Goal: Information Seeking & Learning: Find specific fact

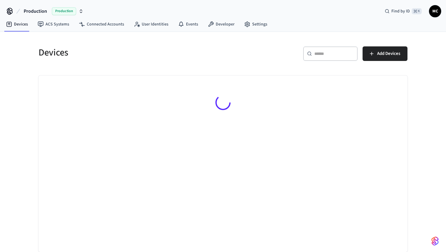
click at [313, 57] on div "​ ​" at bounding box center [330, 53] width 55 height 15
paste input "**********"
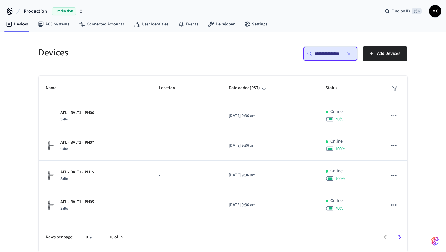
scroll to position [0, 1]
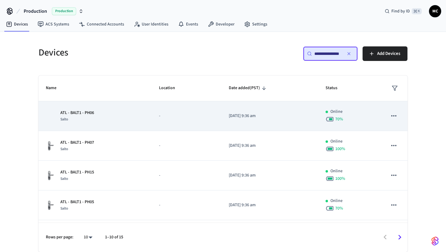
type input "**********"
click at [131, 117] on div "ATL - BALT1 - PH06 Salto" at bounding box center [95, 116] width 99 height 13
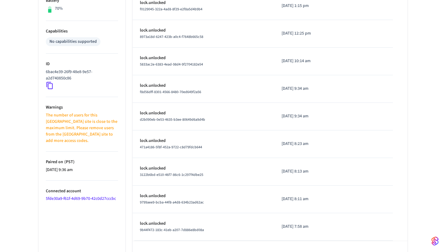
scroll to position [186, 0]
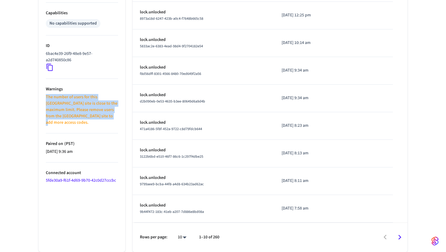
drag, startPoint x: 98, startPoint y: 118, endPoint x: 41, endPoint y: 96, distance: 60.8
click at [41, 96] on ul "Type Salto Status Online Battery 70% Capabilities No capabilities supported ID …" at bounding box center [82, 83] width 87 height 338
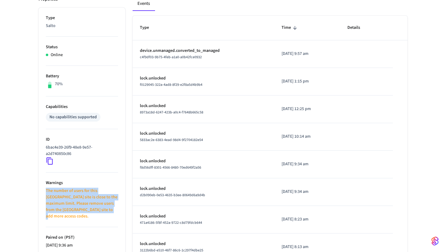
scroll to position [93, 0]
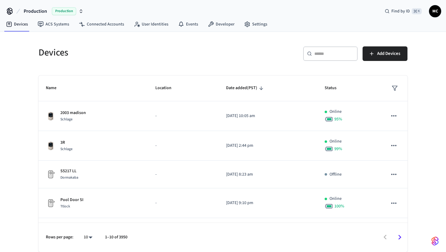
click at [326, 49] on div "​ ​" at bounding box center [330, 53] width 55 height 15
paste input "**********"
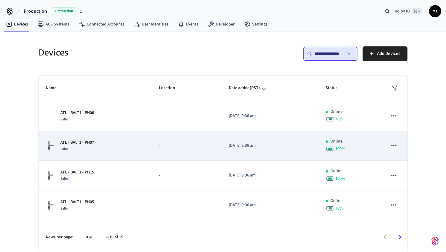
type input "**********"
click at [84, 141] on p "ATL - BALT1 - PH07" at bounding box center [77, 143] width 34 height 6
click at [76, 145] on p "ATL - BALT1 - PH07" at bounding box center [77, 143] width 34 height 6
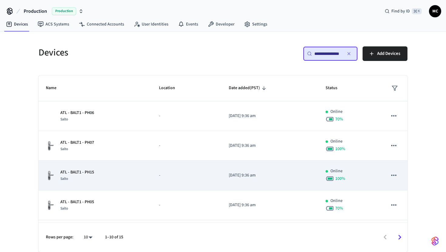
click at [76, 172] on p "ATL - BALT1 - PH15" at bounding box center [77, 172] width 34 height 6
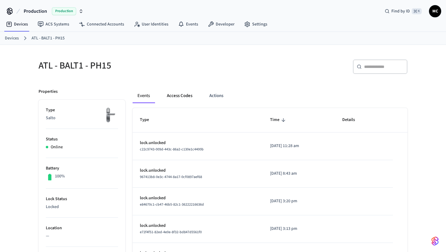
click at [186, 95] on button "Access Codes" at bounding box center [179, 96] width 35 height 15
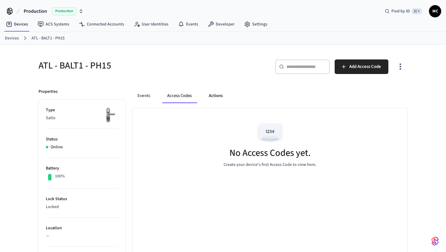
click at [204, 95] on button "Actions" at bounding box center [216, 96] width 24 height 15
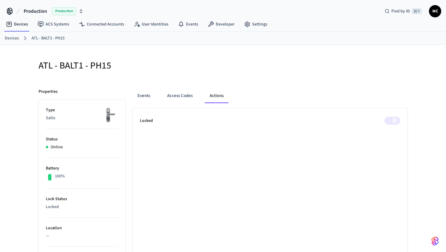
click at [144, 101] on button "Events" at bounding box center [144, 96] width 22 height 15
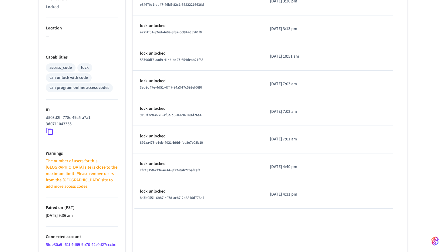
scroll to position [220, 0]
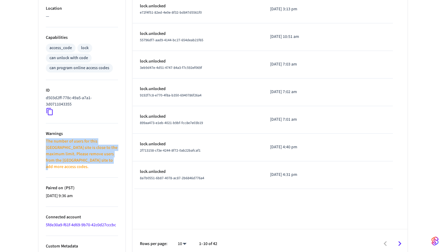
drag, startPoint x: 45, startPoint y: 137, endPoint x: 97, endPoint y: 163, distance: 57.9
click at [97, 163] on ul "Type Salto Status Online Battery 100% Lock Status Locked Location — Capabilitie…" at bounding box center [82, 69] width 87 height 378
click at [97, 163] on p "The number of users for this [GEOGRAPHIC_DATA] site is close to the maximum lim…" at bounding box center [82, 154] width 72 height 32
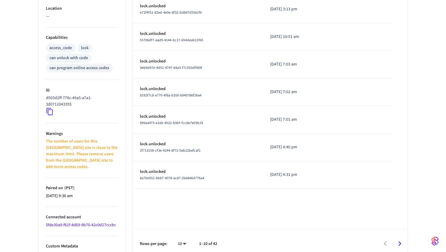
click at [50, 114] on icon at bounding box center [50, 112] width 8 height 8
click at [49, 111] on icon at bounding box center [50, 112] width 8 height 8
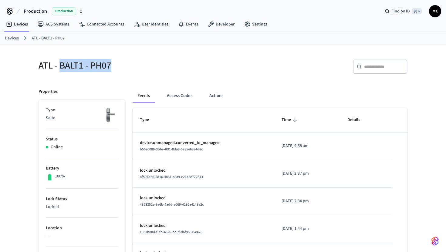
drag, startPoint x: 59, startPoint y: 65, endPoint x: 118, endPoint y: 65, distance: 58.8
click at [118, 65] on h5 "ATL - BALT1 - PH07" at bounding box center [129, 65] width 181 height 12
click at [107, 65] on h5 "ATL - BALT1 - PH07" at bounding box center [129, 65] width 181 height 12
drag, startPoint x: 102, startPoint y: 65, endPoint x: 61, endPoint y: 65, distance: 40.6
click at [61, 65] on h5 "ATL - BALT1 - PH07" at bounding box center [129, 65] width 181 height 12
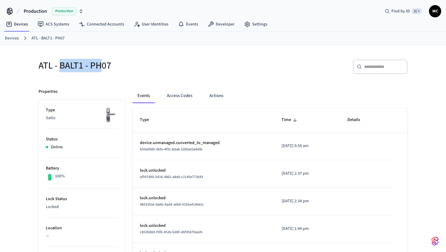
copy h5 "BALT1 - PH"
click at [21, 25] on link "Devices" at bounding box center [17, 24] width 32 height 11
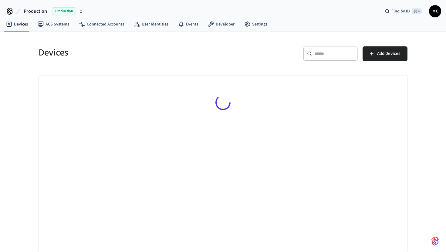
click at [352, 51] on input "text" at bounding box center [333, 54] width 39 height 6
paste input "**********"
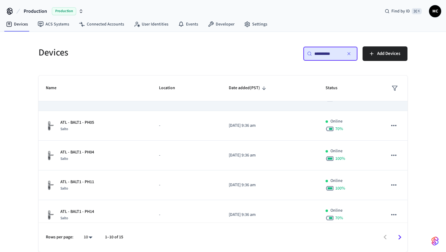
scroll to position [117, 0]
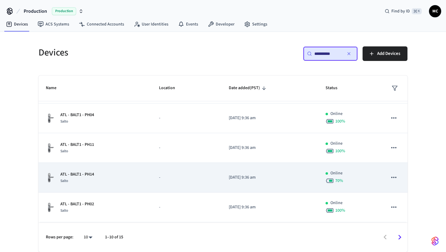
type input "**********"
click at [87, 174] on p "ATL - BALT1 - PH14" at bounding box center [77, 174] width 34 height 6
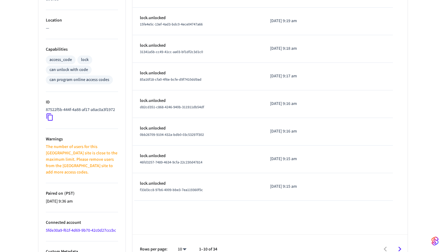
scroll to position [220, 0]
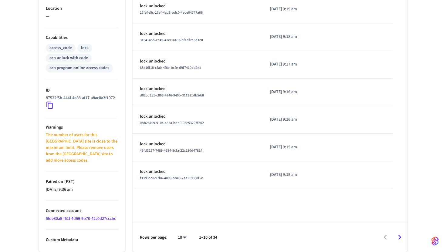
click at [49, 109] on icon at bounding box center [50, 105] width 8 height 8
click at [48, 109] on icon at bounding box center [50, 105] width 8 height 8
click at [196, 94] on span "d82cd351-c868-4246-940b-311911db54df" at bounding box center [172, 95] width 64 height 5
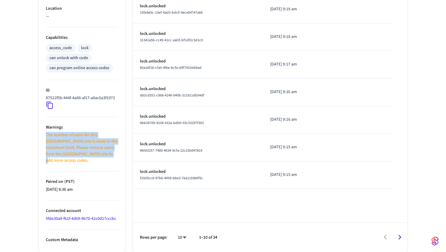
drag, startPoint x: 45, startPoint y: 139, endPoint x: 93, endPoint y: 159, distance: 52.7
click at [93, 159] on ul "Type Salto Status Online Battery 70% Lock Status Locked Location — Capabilities…" at bounding box center [82, 66] width 87 height 372
copy p "The number of users for this [GEOGRAPHIC_DATA] site is close to the maximum lim…"
